Goal: Ask a question: Seek information or help from site administrators or community

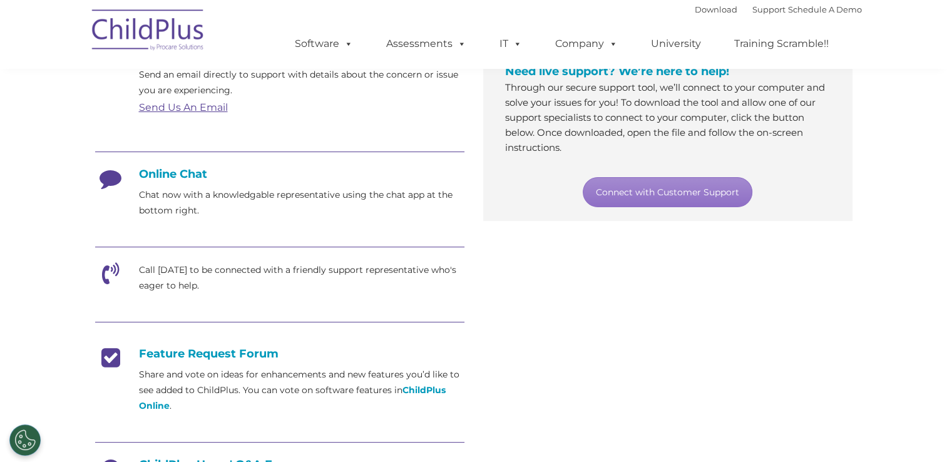
scroll to position [255, 0]
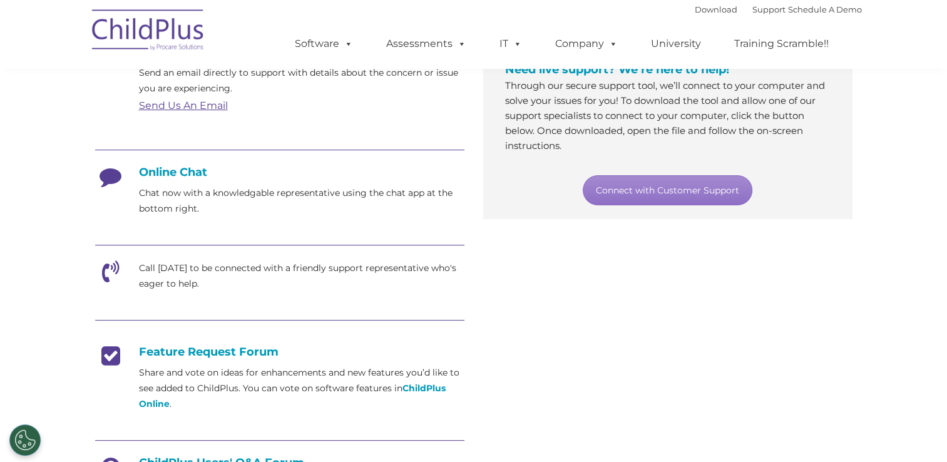
click at [180, 177] on h4 "Online Chat" at bounding box center [279, 172] width 369 height 14
click at [172, 195] on p "Chat now with a knowledgable representative using the chat app at the bottom ri…" at bounding box center [302, 200] width 326 height 31
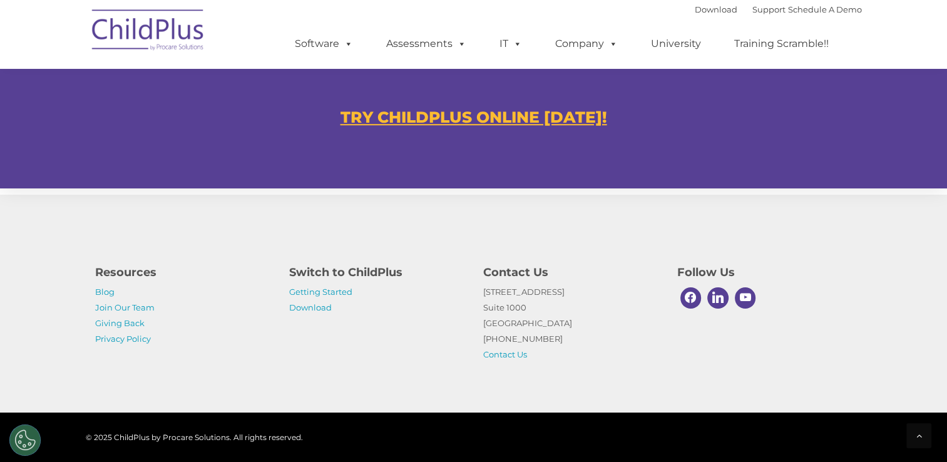
scroll to position [789, 0]
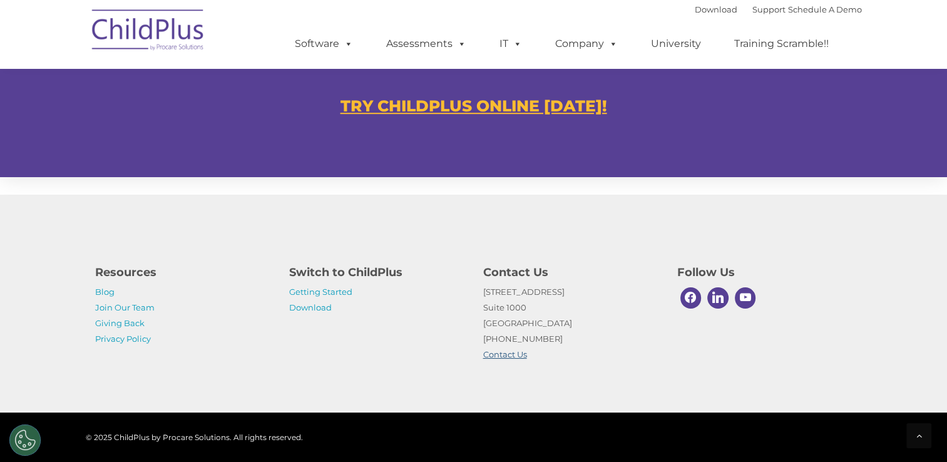
click at [518, 357] on link "Contact Us" at bounding box center [505, 354] width 44 height 10
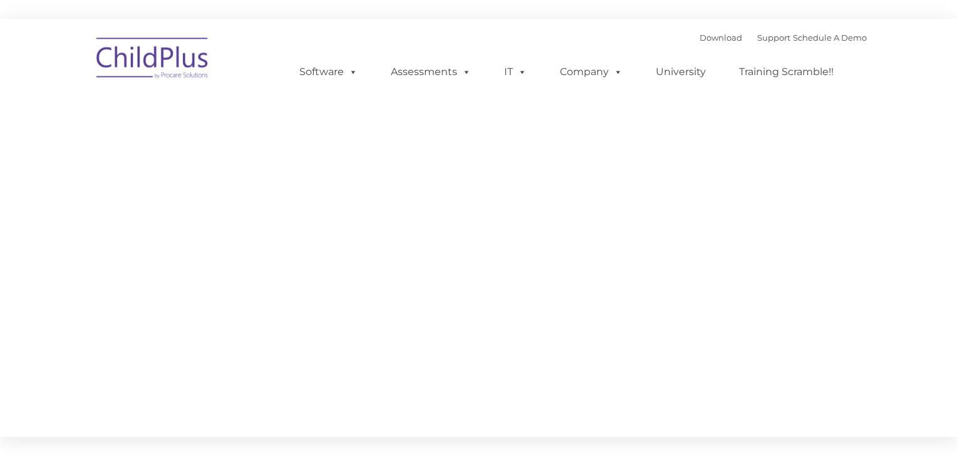
type input ""
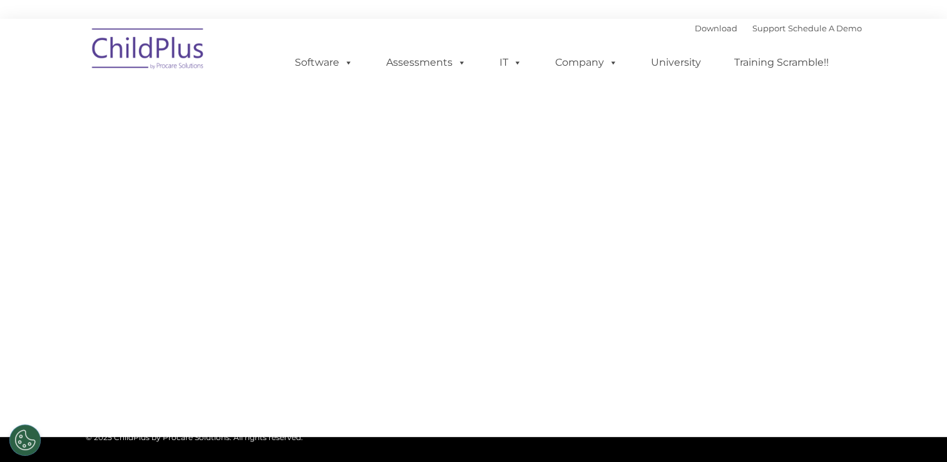
select select "MEDIUM"
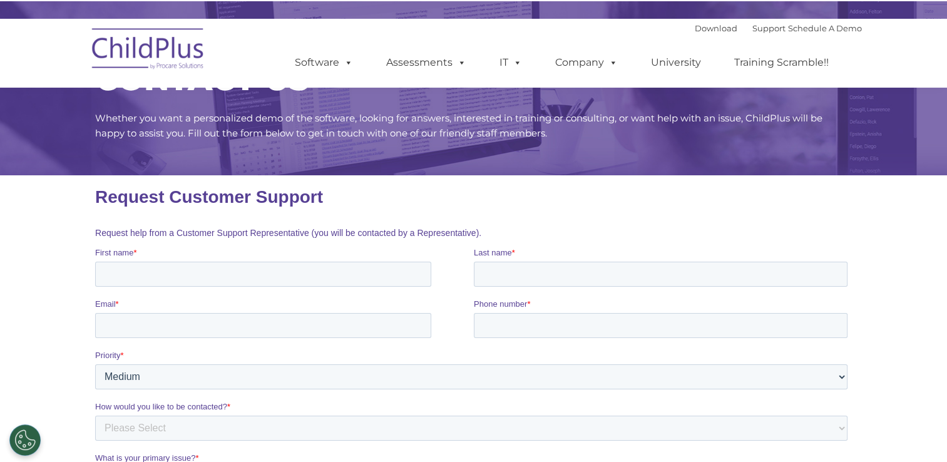
scroll to position [63, 0]
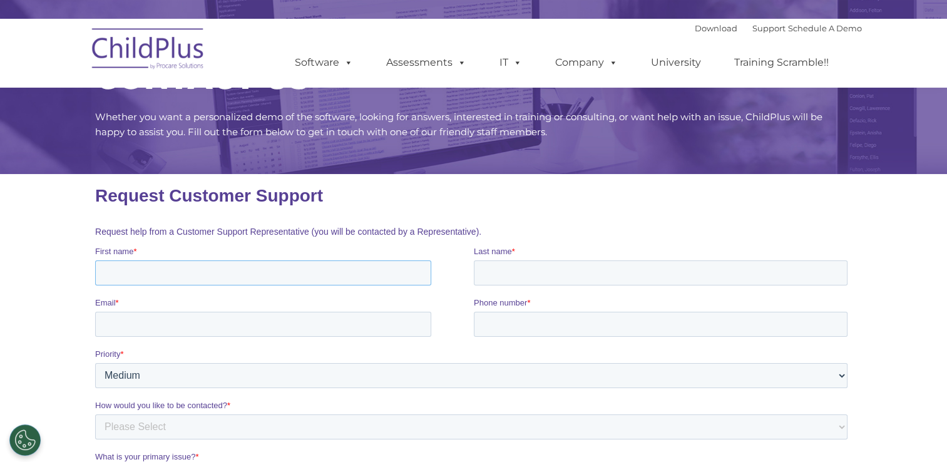
click at [140, 267] on input "First name *" at bounding box center [263, 272] width 336 height 25
type input "[PERSON_NAME]"
click at [137, 322] on input "Email *" at bounding box center [263, 324] width 336 height 25
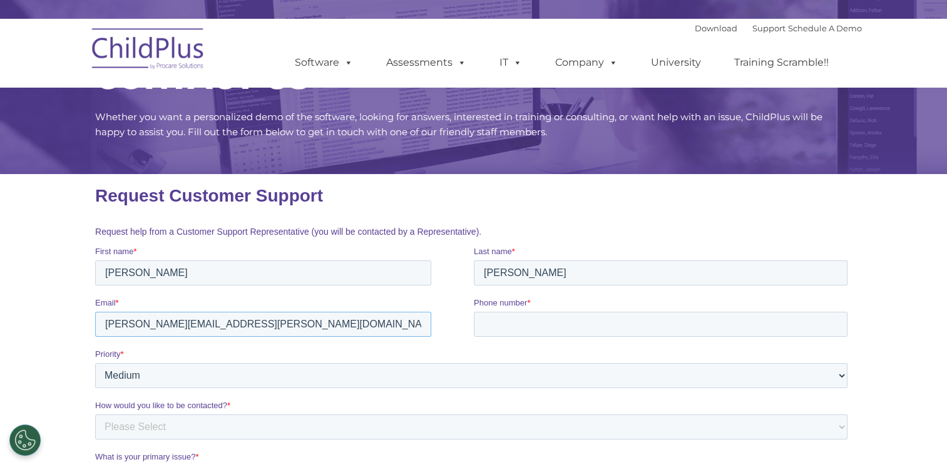
type input "[PERSON_NAME][EMAIL_ADDRESS][PERSON_NAME][DOMAIN_NAME]"
click at [633, 329] on input "Phone number *" at bounding box center [660, 324] width 374 height 25
type input "13617568068"
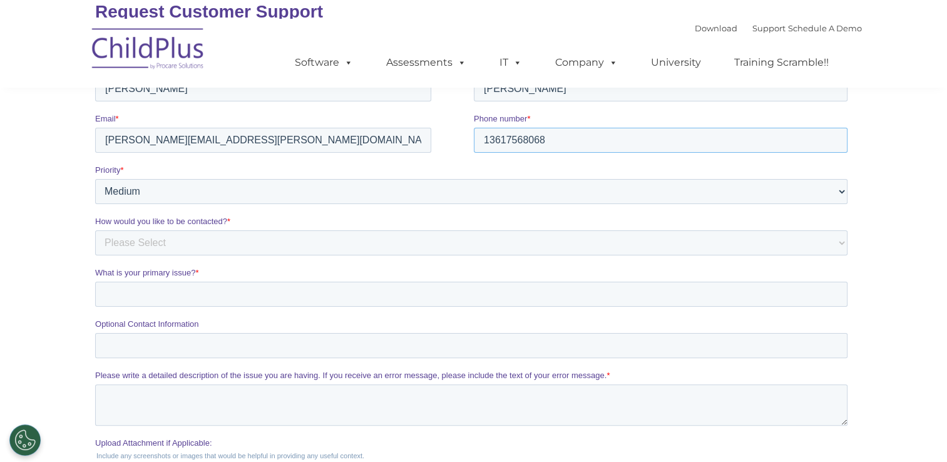
scroll to position [250, 0]
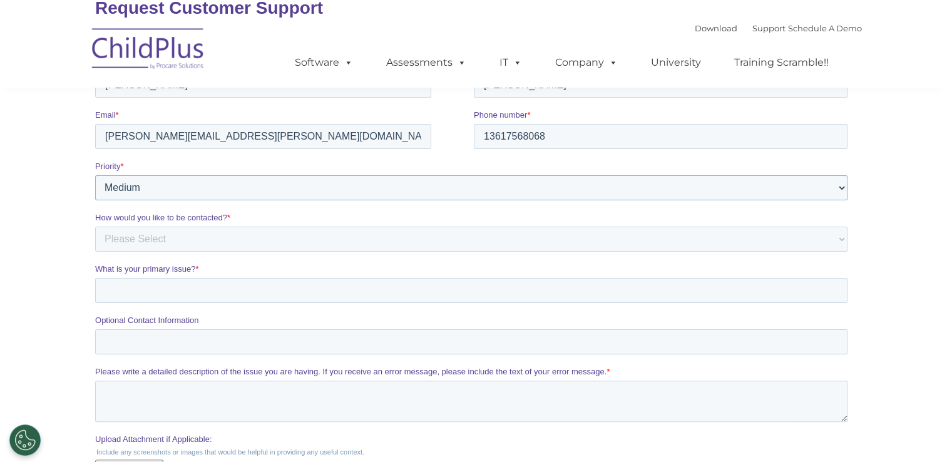
click at [185, 189] on select "Please Select Low Medium High" at bounding box center [471, 187] width 753 height 25
select select "HIGH"
click at [95, 190] on select "Please Select Low Medium High" at bounding box center [471, 187] width 753 height 25
click at [172, 244] on select "Please Select Phone Email" at bounding box center [471, 239] width 753 height 25
select select "Phone"
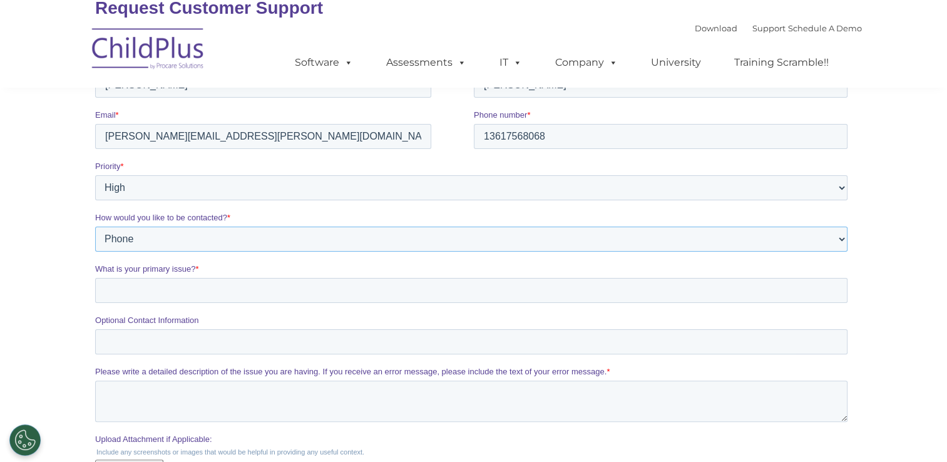
click at [95, 241] on select "Please Select Phone Email" at bounding box center [471, 239] width 753 height 25
click at [173, 291] on input "What is your primary issue? *" at bounding box center [471, 290] width 753 height 25
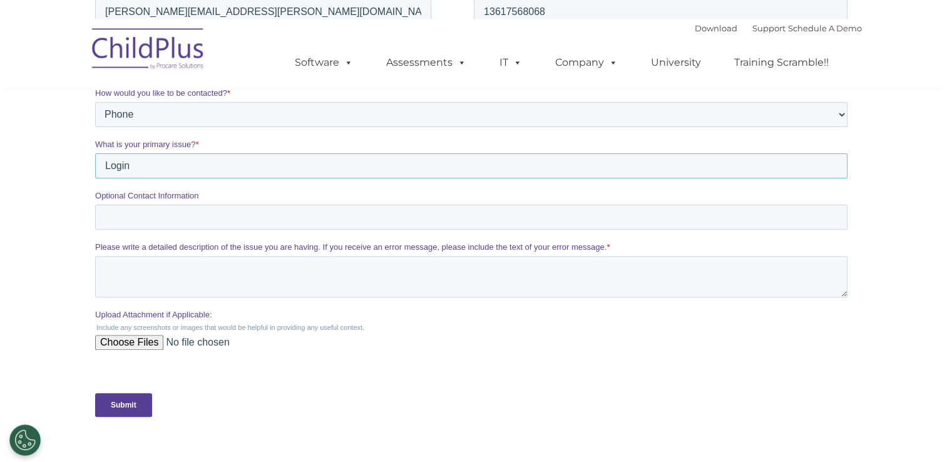
scroll to position [376, 0]
type input "Login"
click at [178, 277] on textarea "Please write a detailed description of the issue you are having. If you receive…" at bounding box center [471, 275] width 753 height 41
type textarea "I cannot log in and I am not getting an email to reset my password."
click at [118, 406] on input "Submit" at bounding box center [123, 405] width 57 height 24
